Goal: Check status: Check status

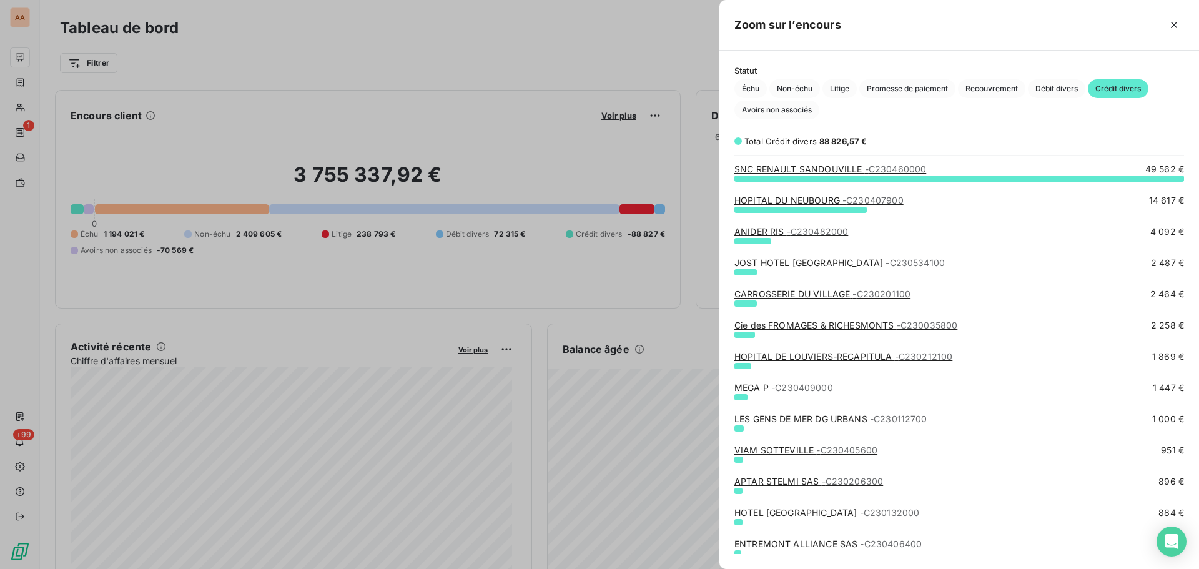
scroll to position [382, 470]
click at [24, 107] on div at bounding box center [599, 284] width 1199 height 569
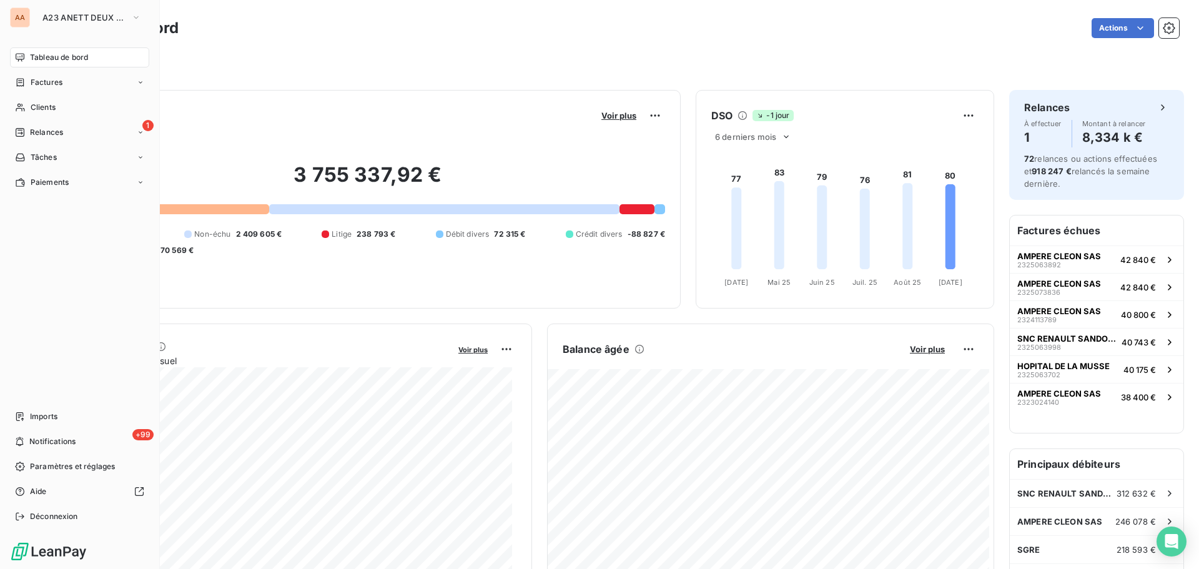
click at [24, 107] on icon at bounding box center [20, 107] width 11 height 10
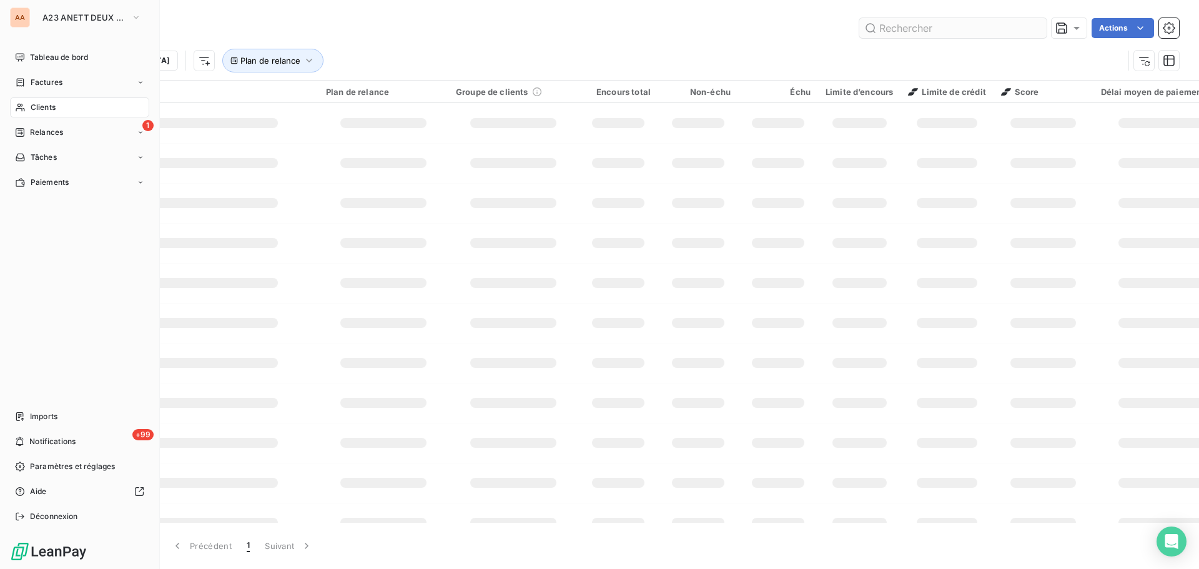
click at [901, 32] on input "text" at bounding box center [953, 28] width 187 height 20
click at [905, 26] on input "text" at bounding box center [953, 28] width 187 height 20
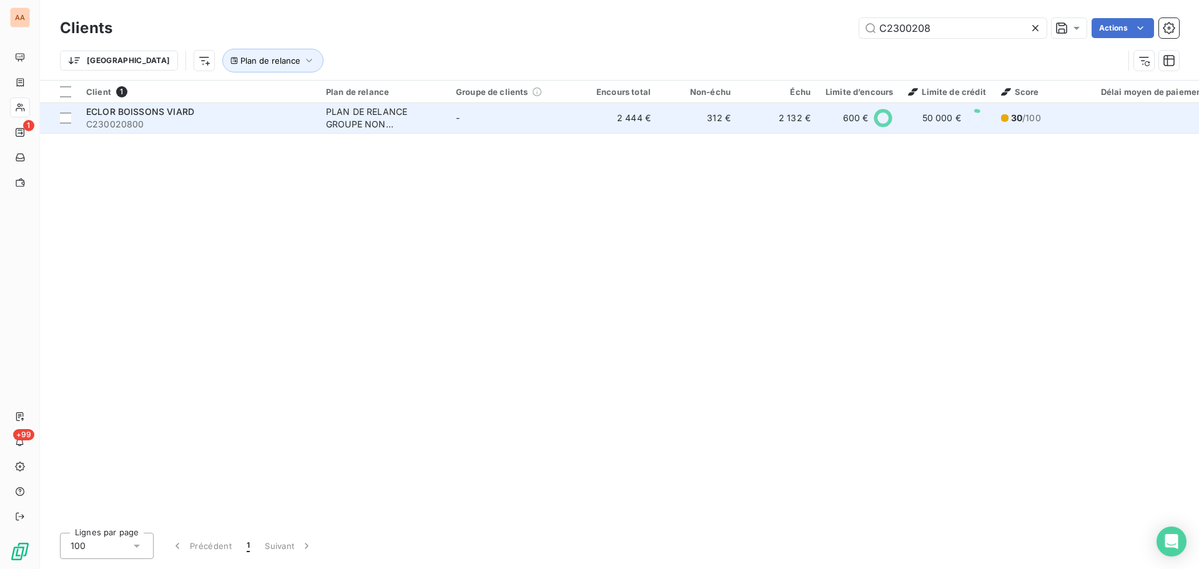
type input "C2300208"
click at [220, 120] on span "C230020800" at bounding box center [198, 124] width 225 height 12
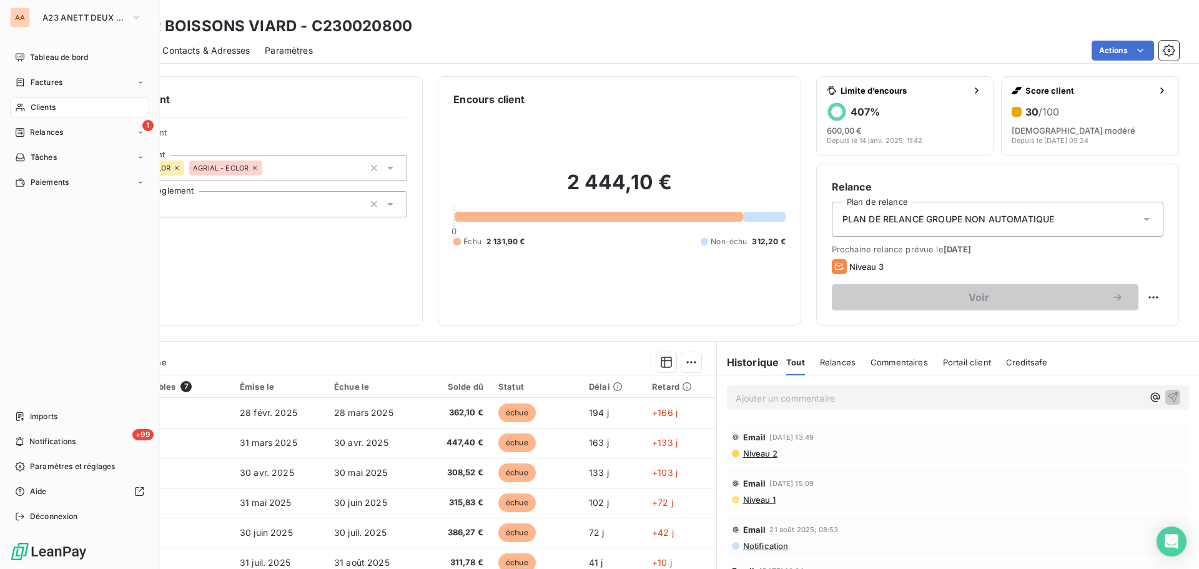
click at [31, 111] on span "Clients" at bounding box center [43, 107] width 25 height 11
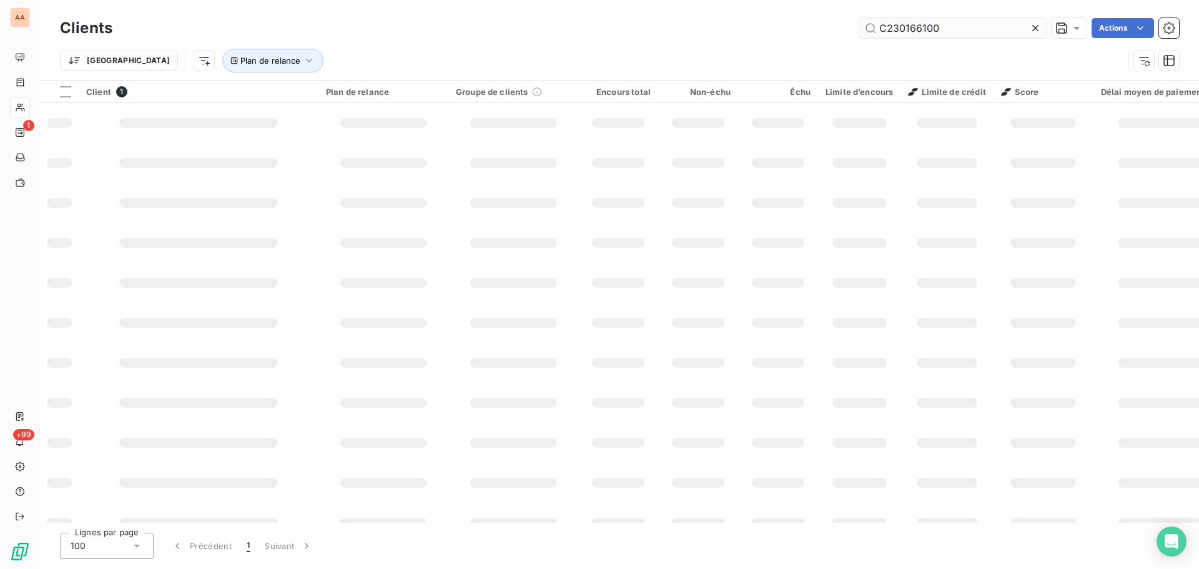
type input "C230166100"
click at [953, 31] on input "C230166100" at bounding box center [953, 28] width 187 height 20
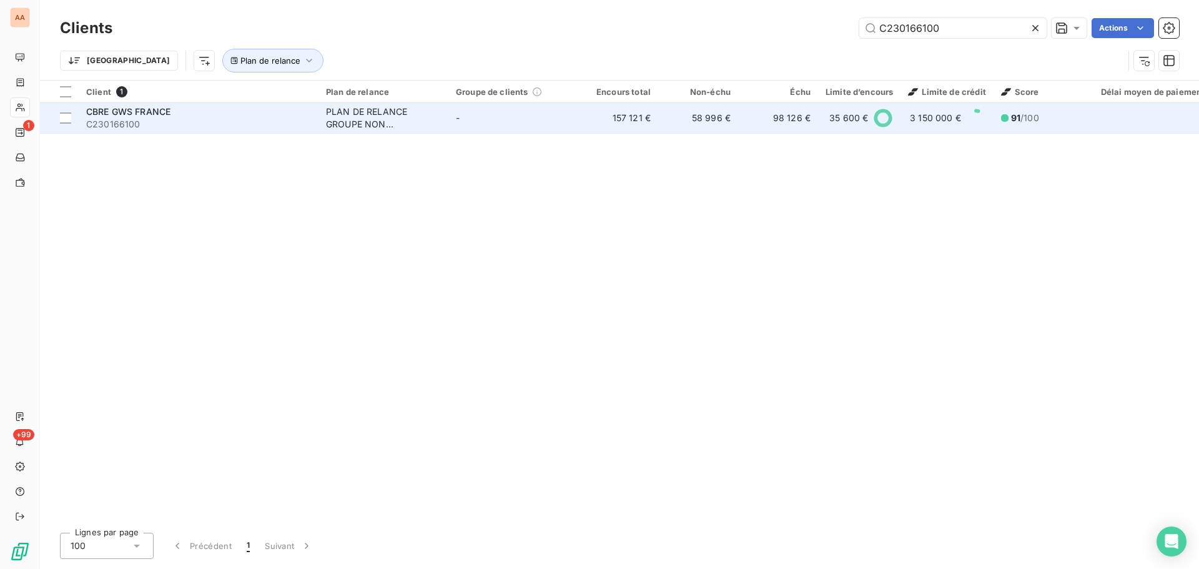
click at [212, 112] on div "CBRE GWS FRANCE" at bounding box center [198, 112] width 225 height 12
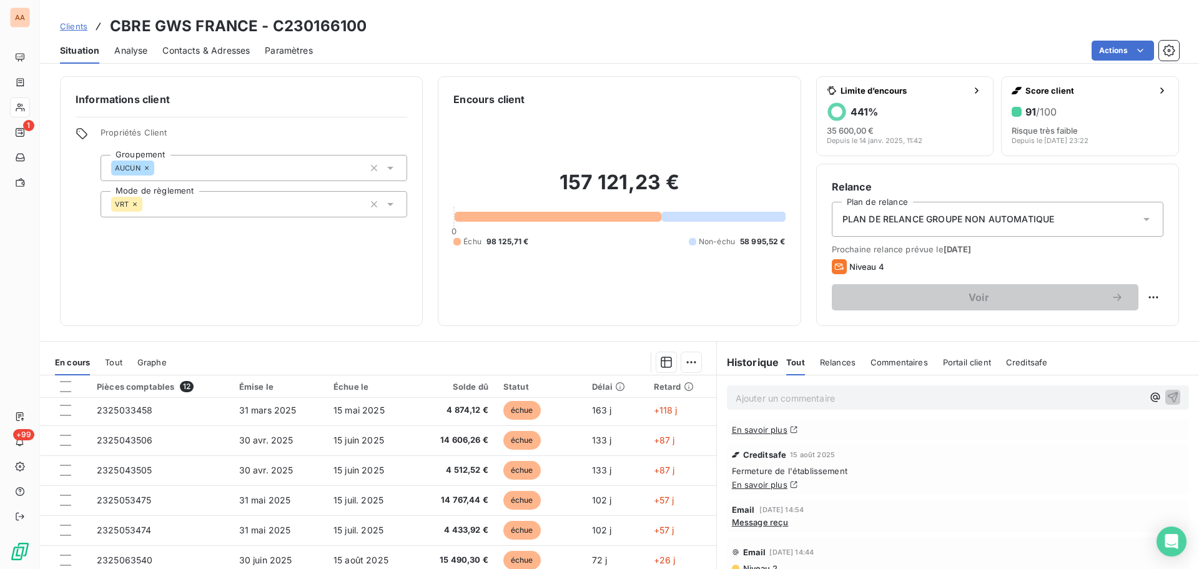
scroll to position [187, 0]
click at [770, 463] on span "Message reçu" at bounding box center [760, 460] width 57 height 10
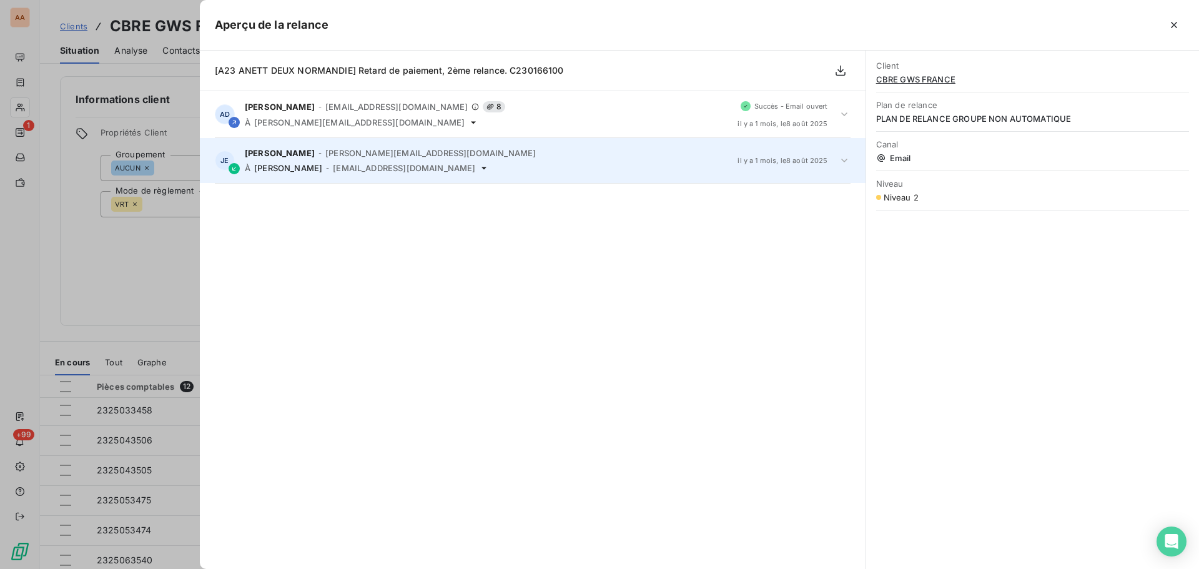
click at [443, 150] on span "[PERSON_NAME][EMAIL_ADDRESS][DOMAIN_NAME]" at bounding box center [430, 153] width 211 height 10
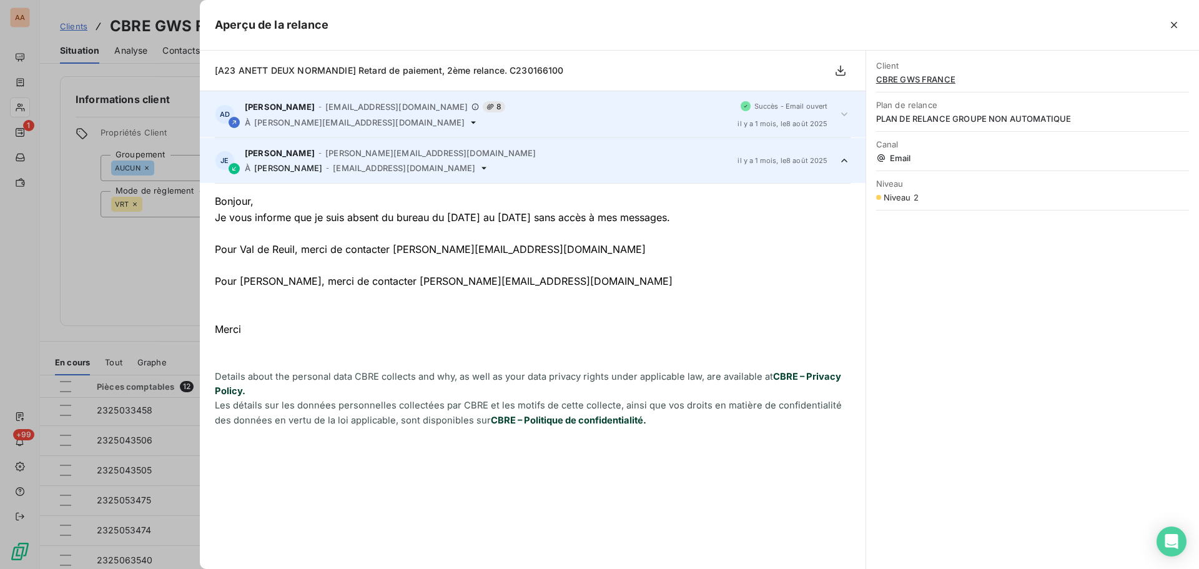
click at [294, 118] on span "[PERSON_NAME][EMAIL_ADDRESS][DOMAIN_NAME]" at bounding box center [359, 122] width 211 height 10
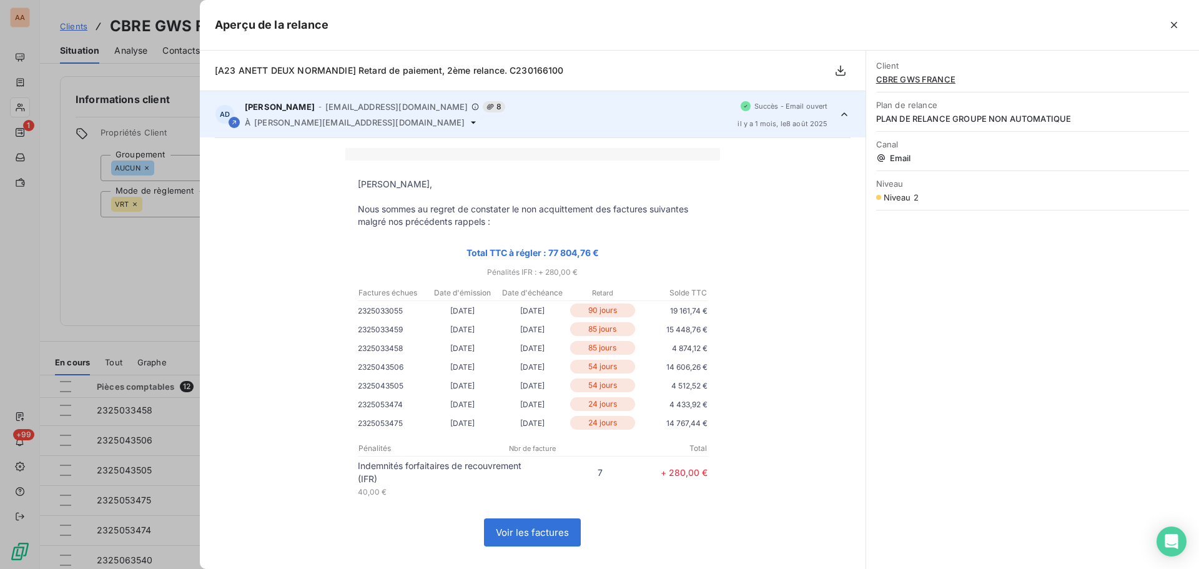
click at [69, 172] on div at bounding box center [599, 284] width 1199 height 569
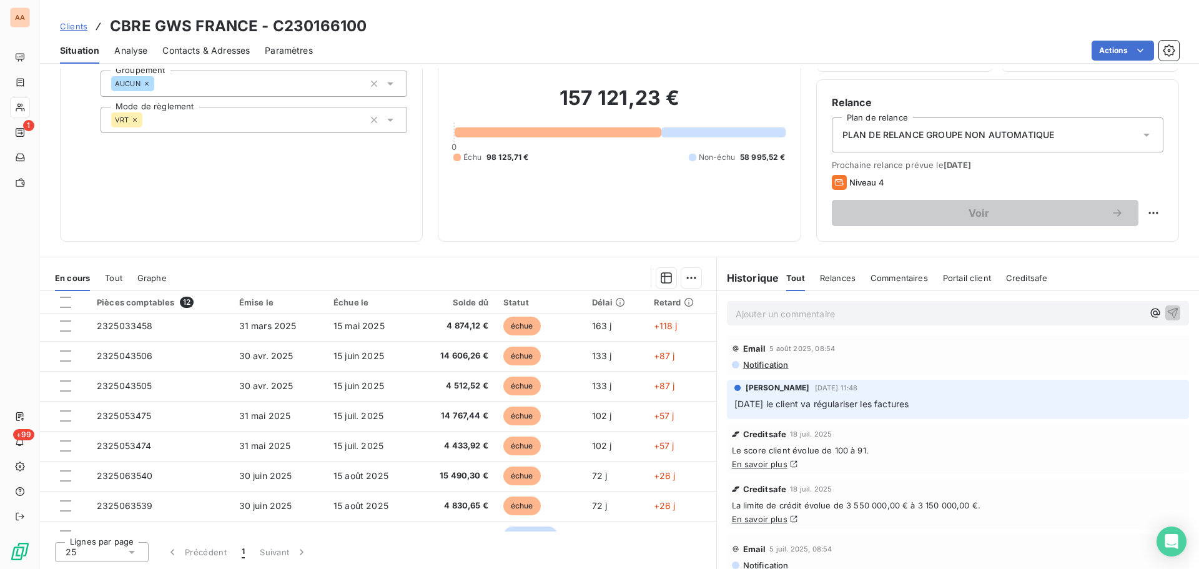
scroll to position [312, 0]
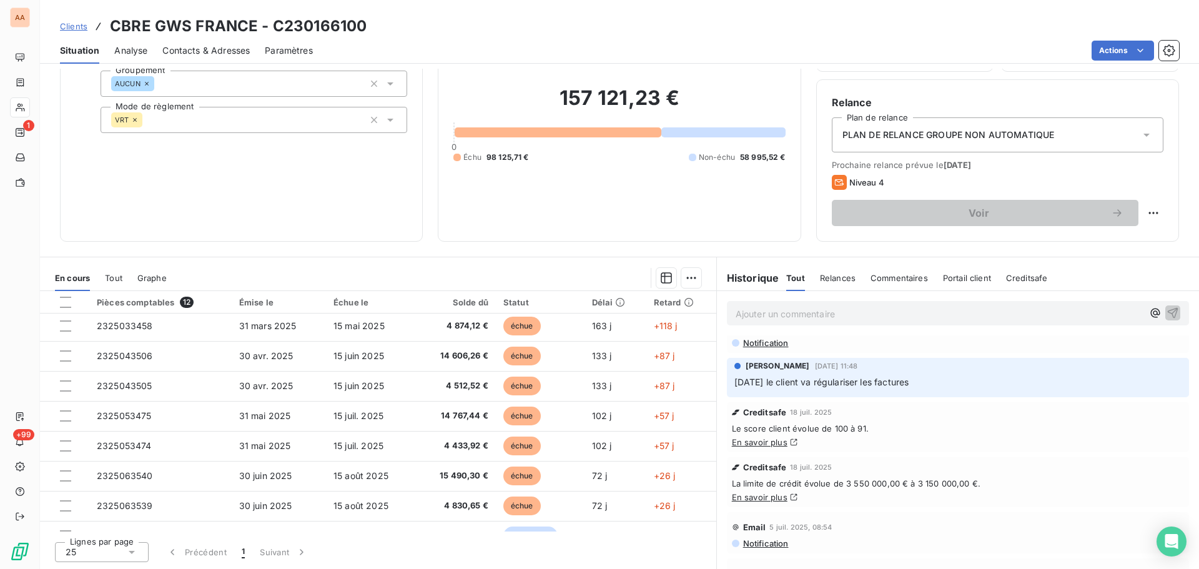
click at [943, 384] on p "[DATE] le client va régulariser les factures" at bounding box center [958, 382] width 447 height 14
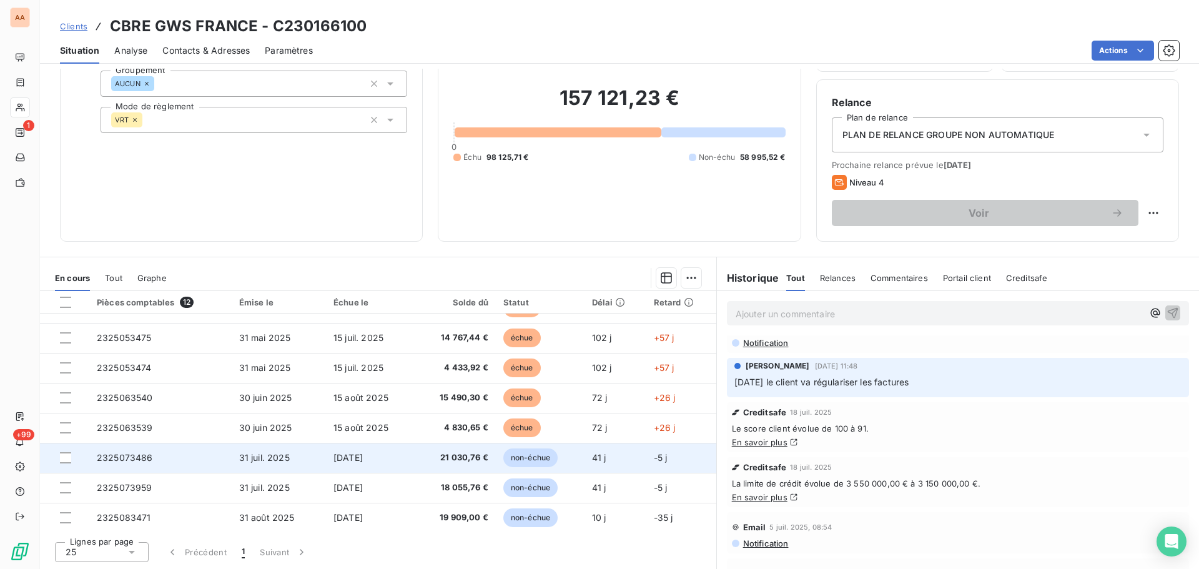
scroll to position [142, 0]
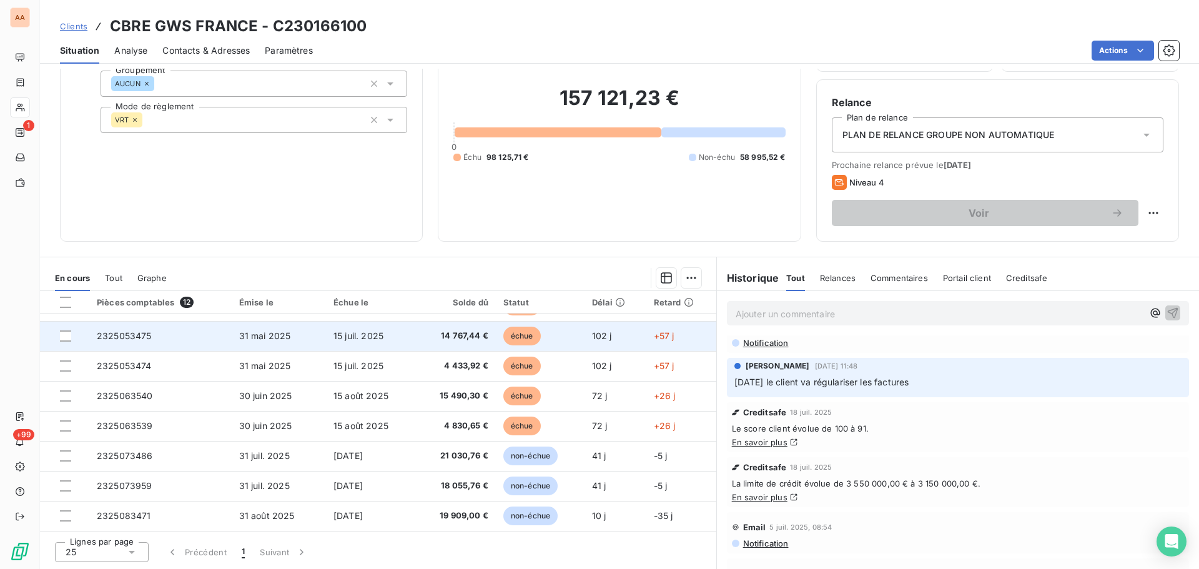
drag, startPoint x: 557, startPoint y: 287, endPoint x: 472, endPoint y: 344, distance: 102.7
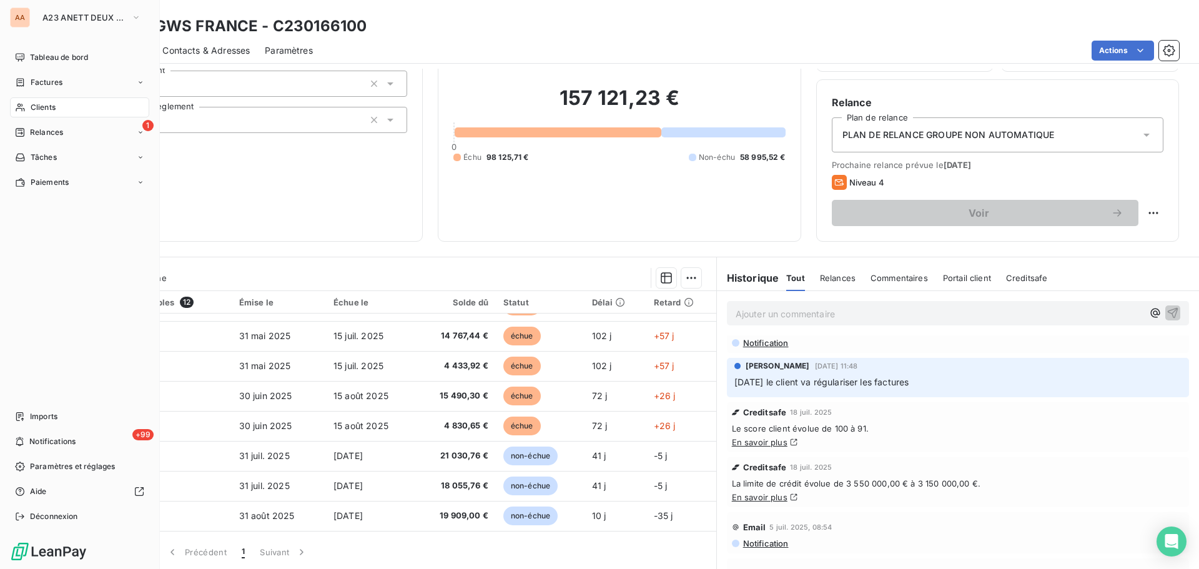
click at [44, 106] on span "Clients" at bounding box center [43, 107] width 25 height 11
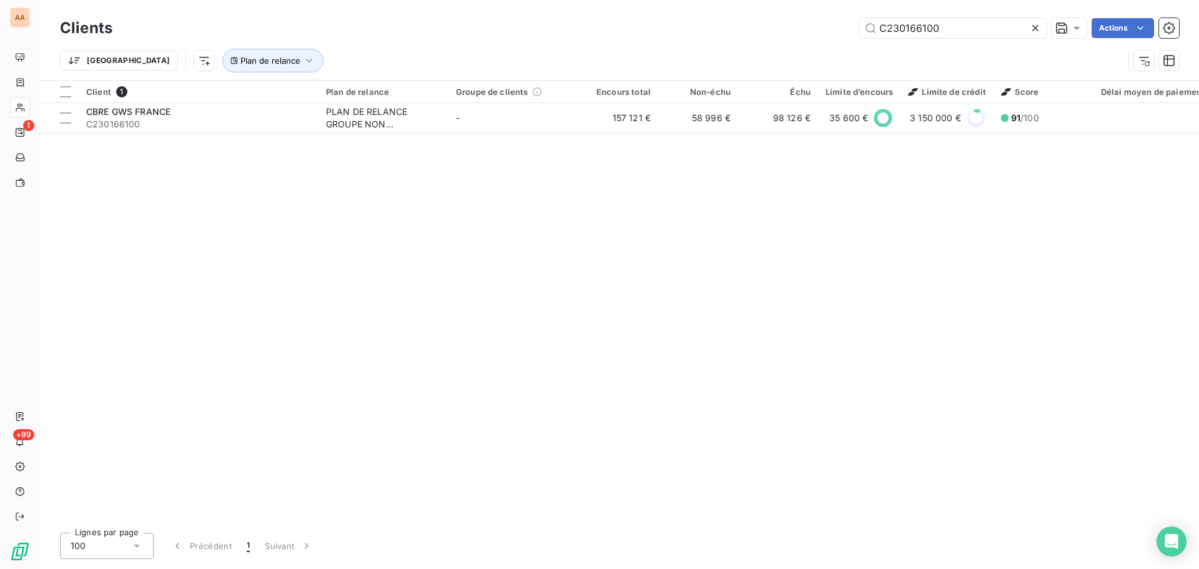
drag, startPoint x: 951, startPoint y: 29, endPoint x: 853, endPoint y: 28, distance: 98.1
click at [853, 28] on div "C230166100 Actions" at bounding box center [653, 28] width 1052 height 20
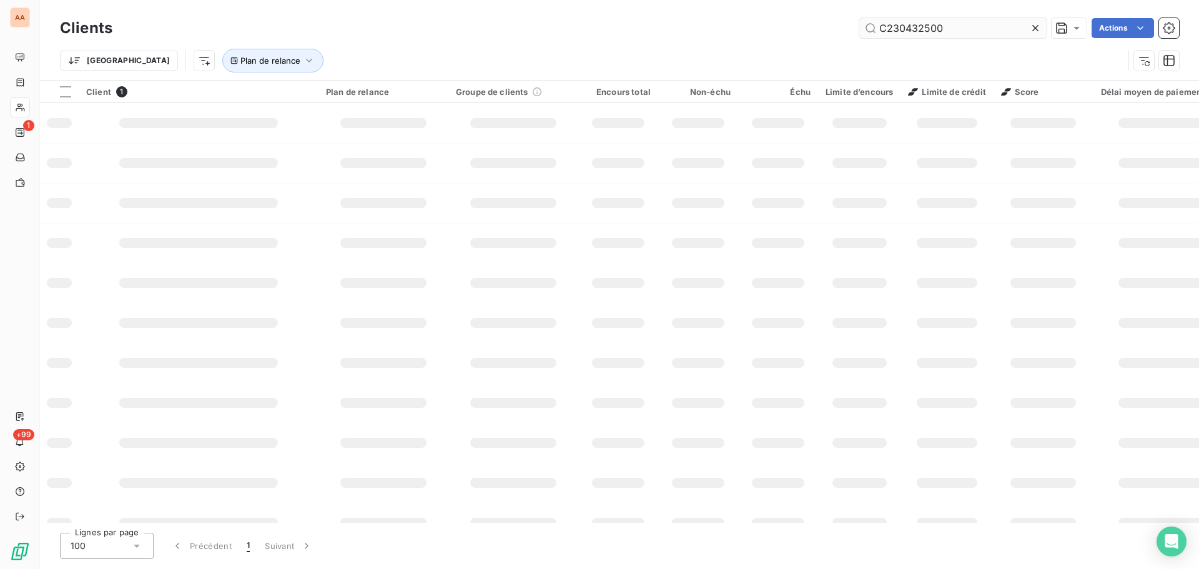
click at [905, 23] on input "C230432500" at bounding box center [953, 28] width 187 height 20
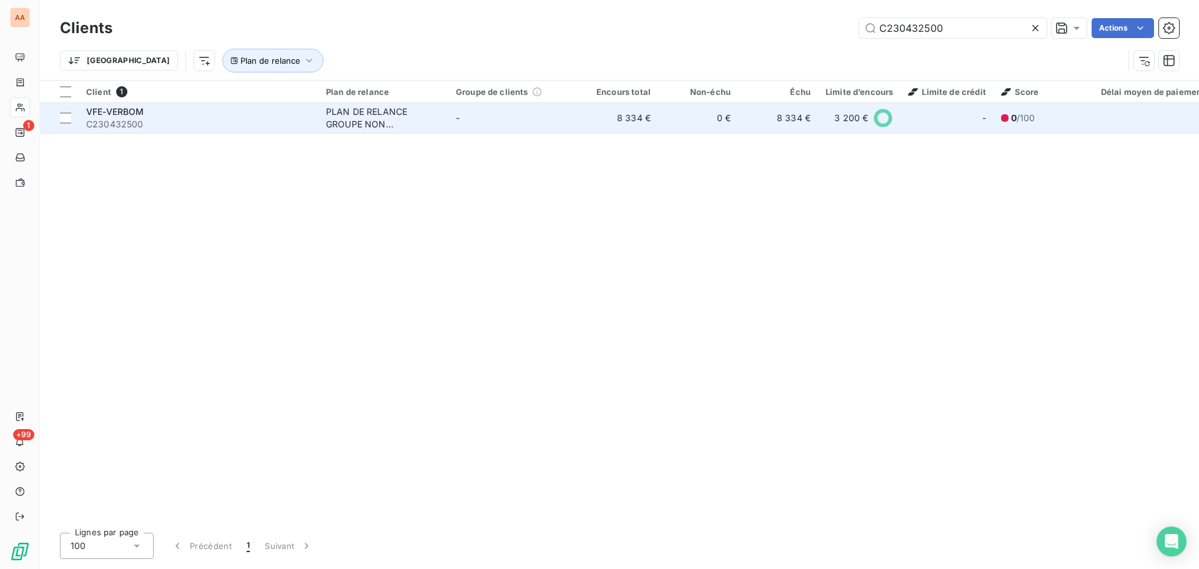
type input "C230432500"
click at [386, 112] on div "PLAN DE RELANCE GROUPE NON AUTOMATIQUE" at bounding box center [383, 118] width 115 height 25
